Goal: Check status: Check status

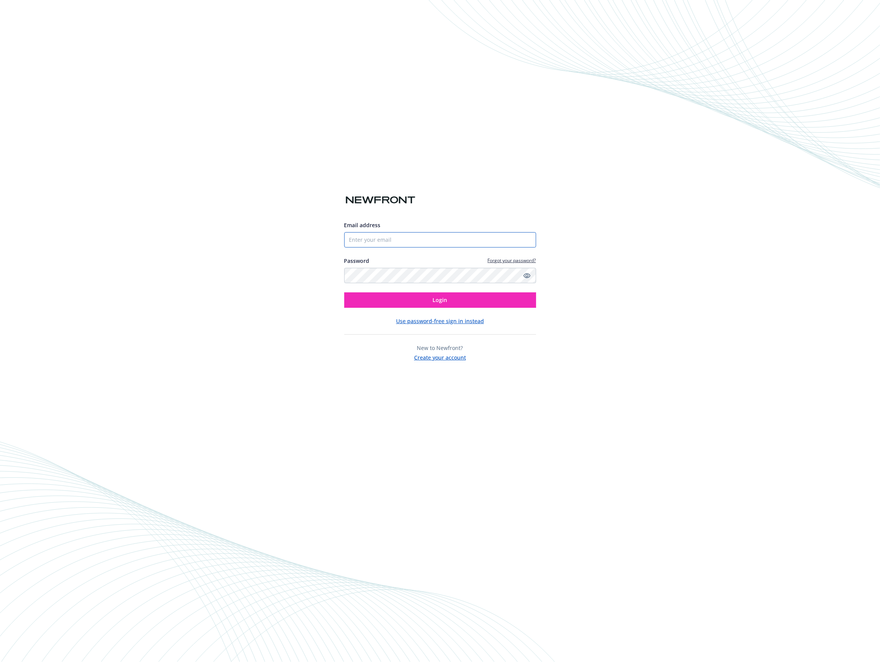
drag, startPoint x: 346, startPoint y: 241, endPoint x: 364, endPoint y: 242, distance: 18.8
click at [346, 241] on input "Email address" at bounding box center [440, 239] width 192 height 15
click at [0, 661] on com-1password-button at bounding box center [0, 662] width 0 height 0
type input "[PERSON_NAME][EMAIL_ADDRESS][DOMAIN_NAME]"
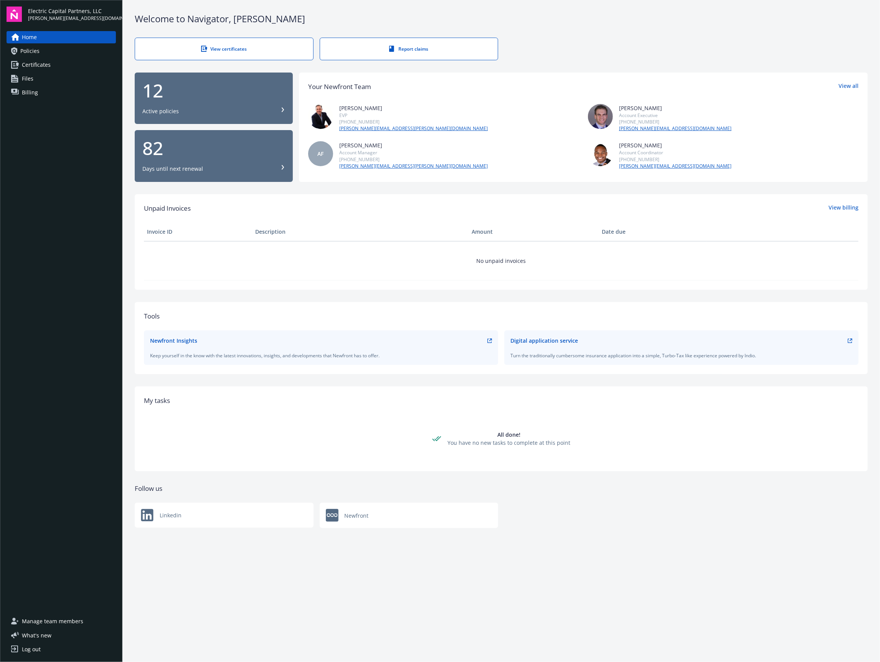
click at [56, 51] on link "Policies" at bounding box center [61, 51] width 109 height 12
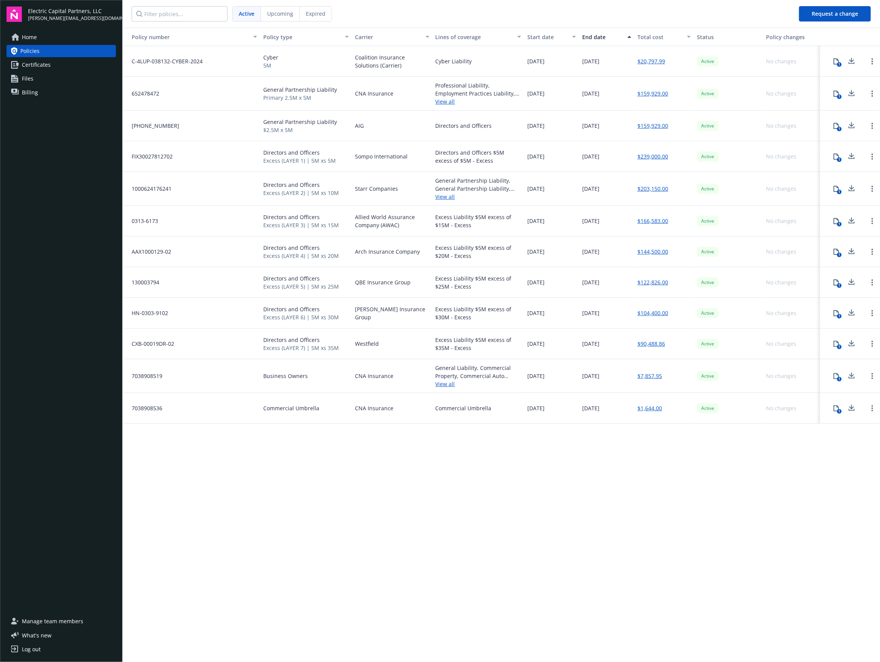
click at [326, 348] on span "Excess (LAYER 7) | 5M xs 35M" at bounding box center [301, 348] width 76 height 8
